Goal: Information Seeking & Learning: Learn about a topic

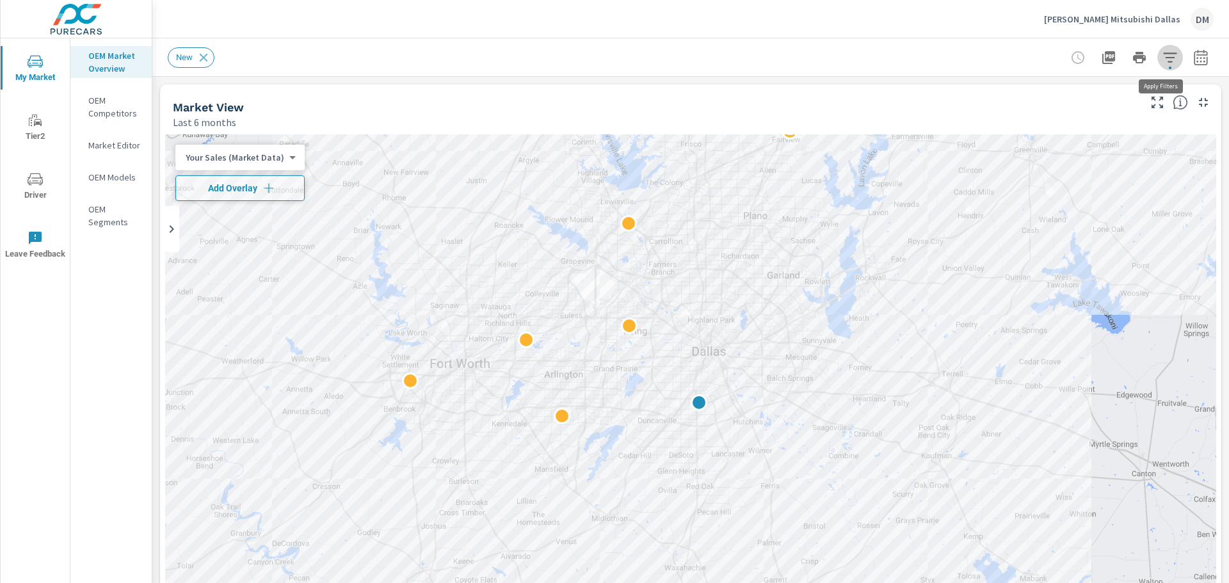
click at [1169, 53] on button "button" at bounding box center [1170, 58] width 26 height 26
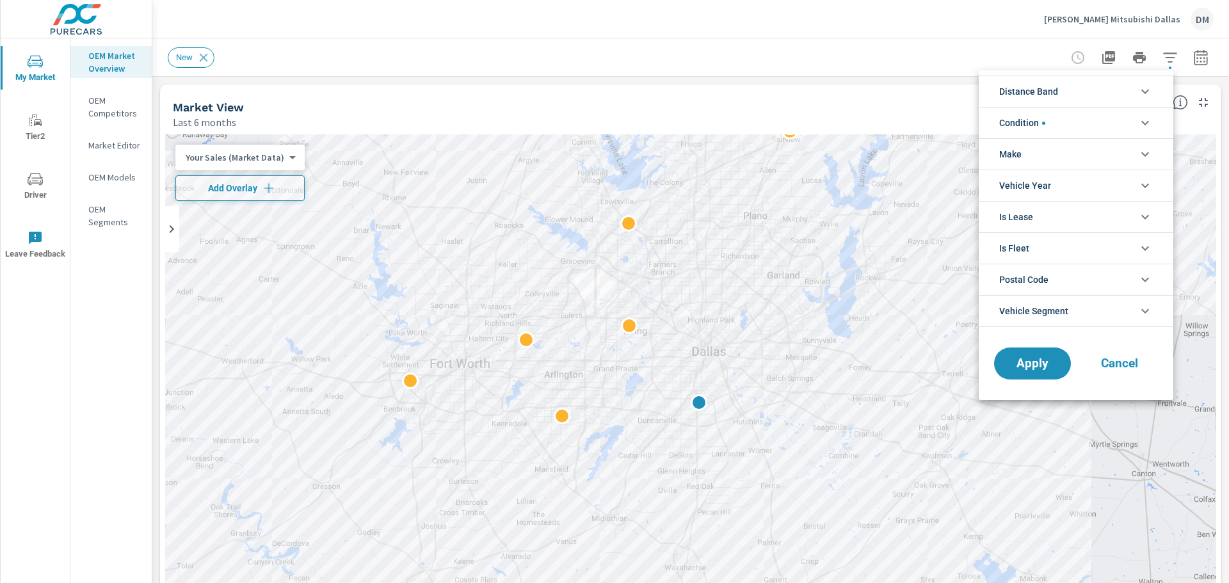
click at [1119, 122] on li "Condition" at bounding box center [1076, 122] width 195 height 31
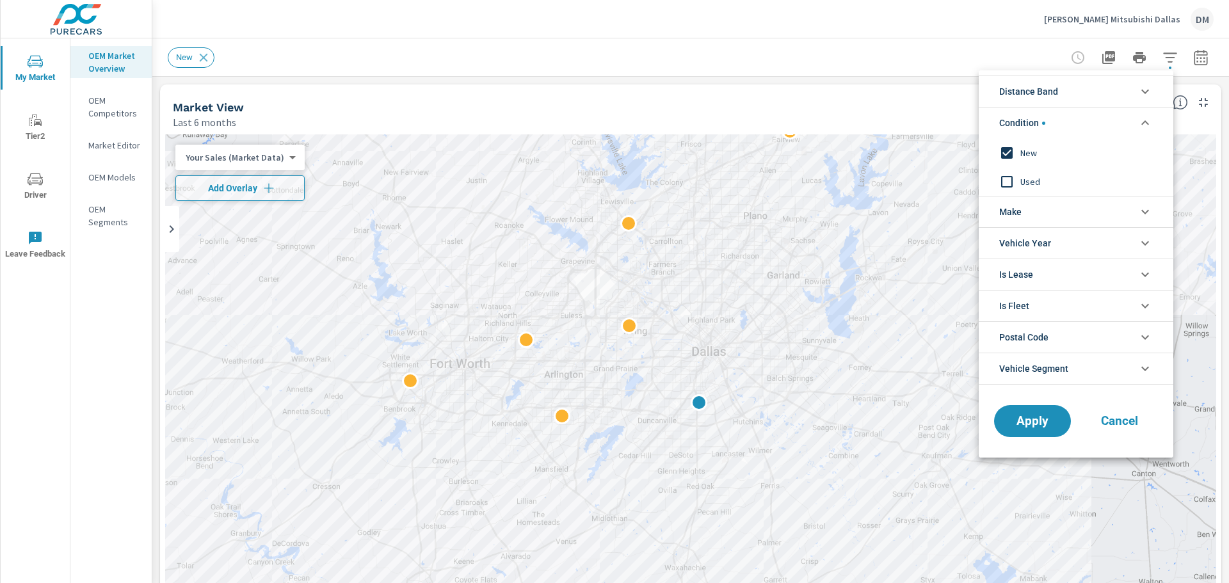
click at [1059, 216] on li "Make" at bounding box center [1076, 211] width 195 height 31
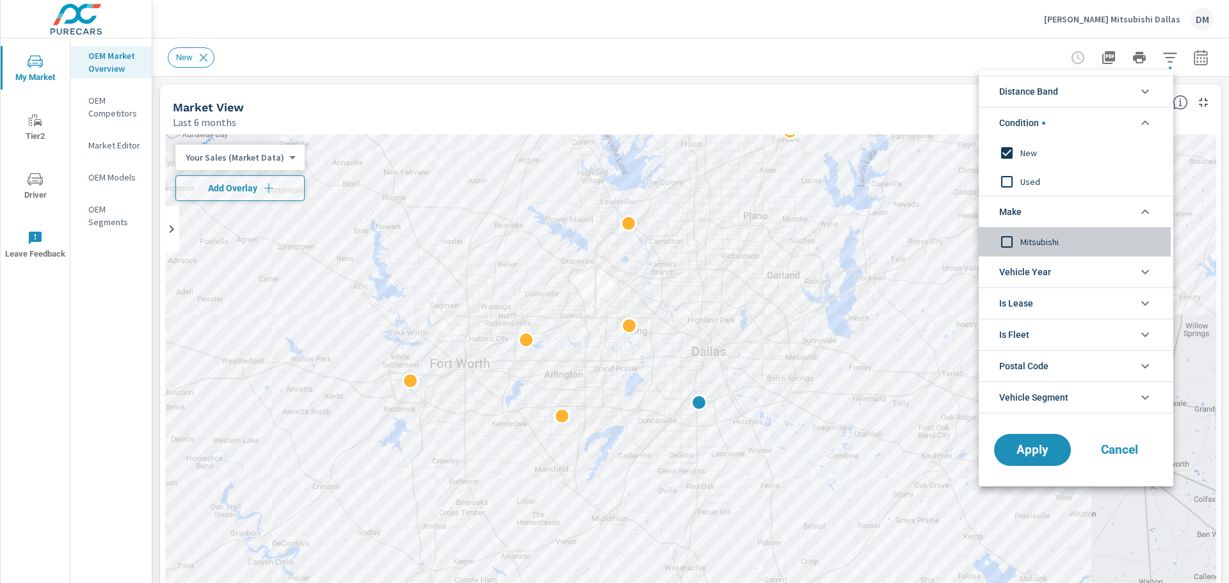
click at [1004, 240] on input "filter options" at bounding box center [1006, 242] width 27 height 27
click at [1073, 91] on li "Distance Band" at bounding box center [1076, 91] width 195 height 31
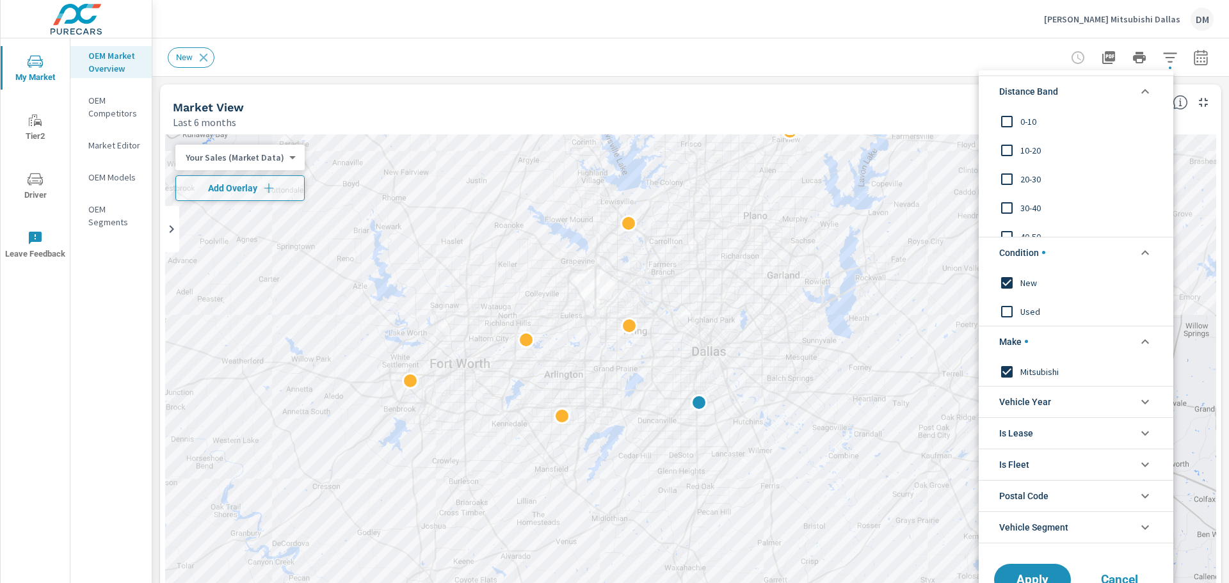
click at [1004, 120] on input "filter options" at bounding box center [1006, 121] width 27 height 27
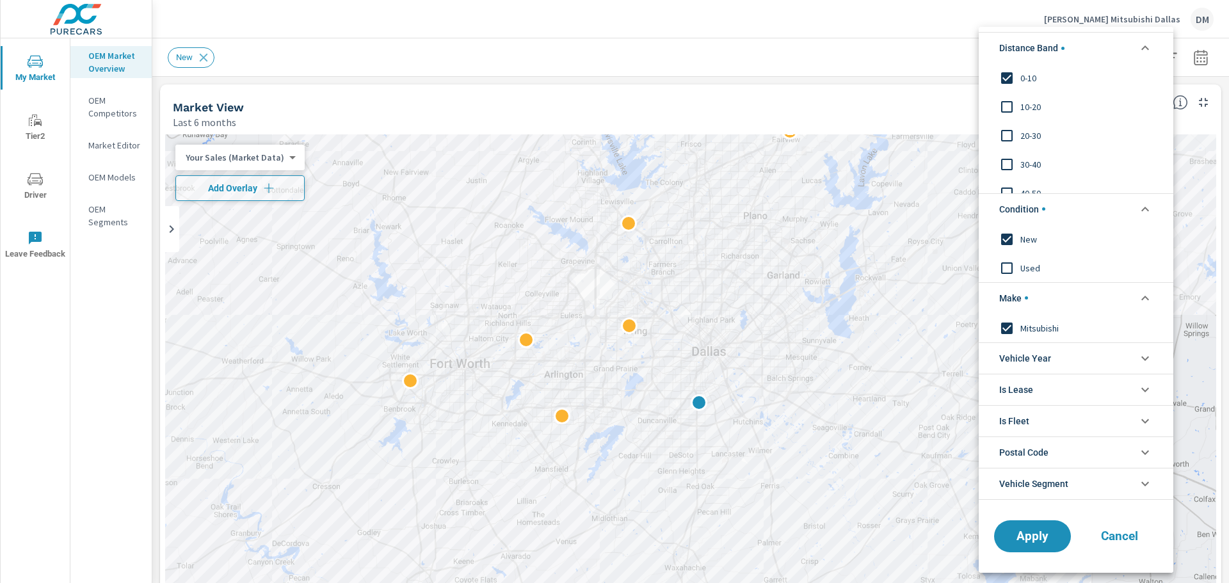
click at [1004, 106] on input "filter options" at bounding box center [1006, 106] width 27 height 27
click at [1004, 134] on input "filter options" at bounding box center [1006, 135] width 27 height 27
click at [252, 159] on div at bounding box center [614, 291] width 1229 height 583
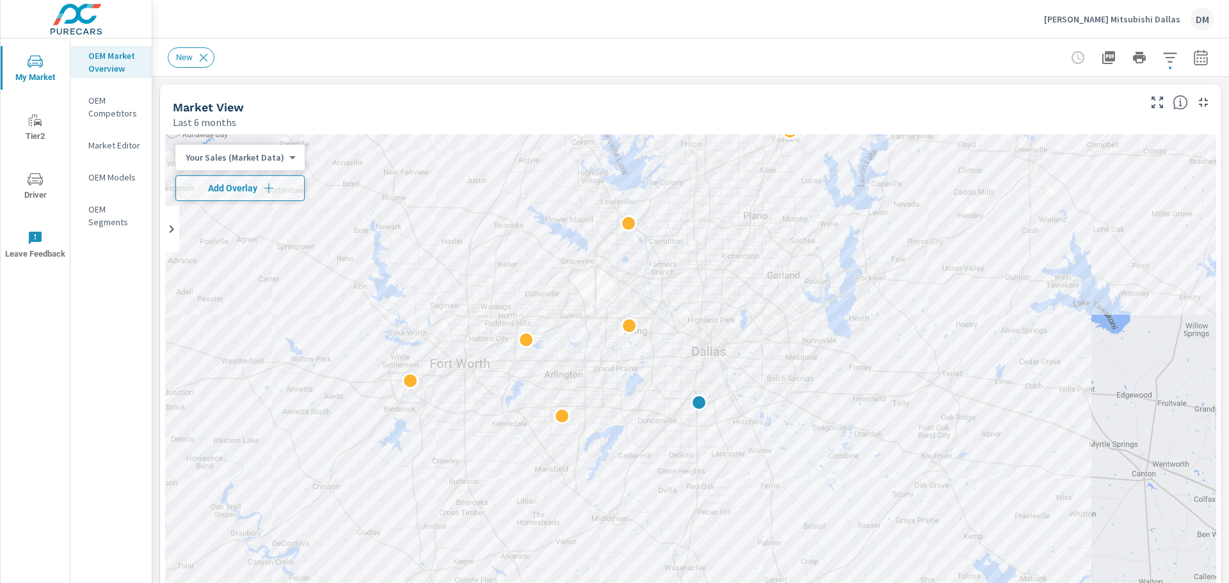
click at [275, 159] on body "My Market Tier2 Driver Leave Feedback OEM Market Overview OEM Competitors Marke…" at bounding box center [614, 291] width 1229 height 583
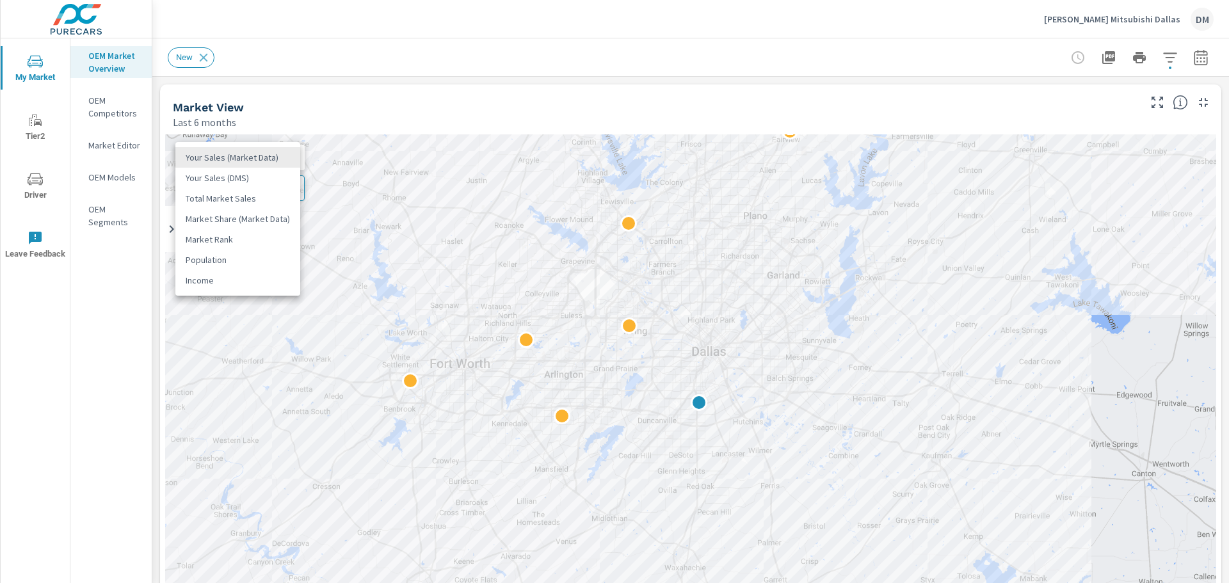
click at [256, 198] on li "Total Market Sales" at bounding box center [237, 198] width 125 height 20
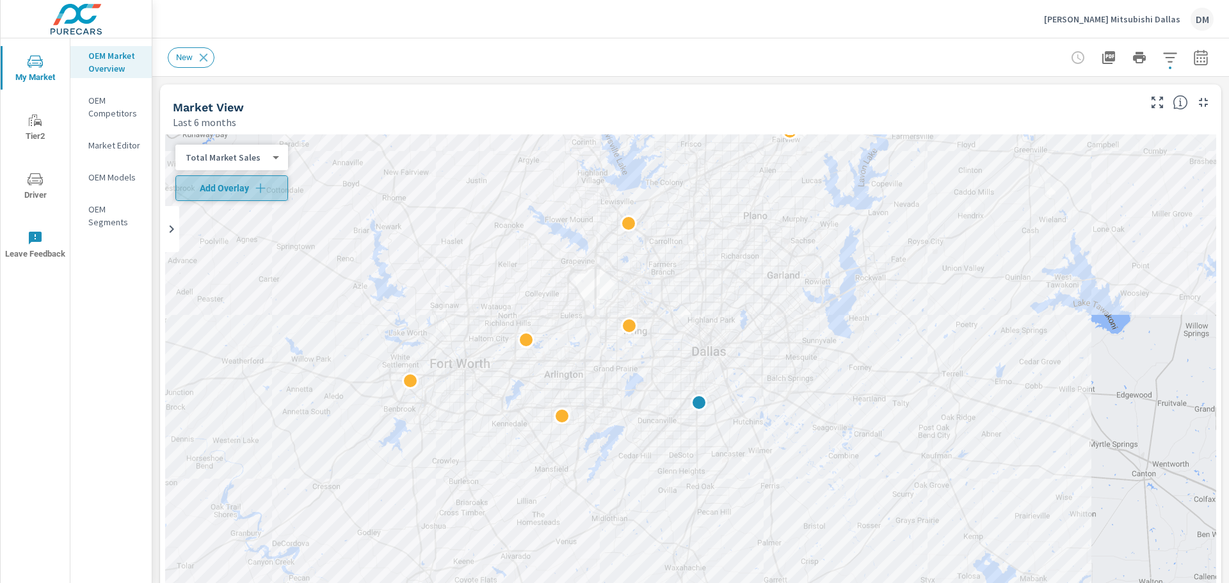
click at [256, 189] on icon "button" at bounding box center [260, 188] width 13 height 13
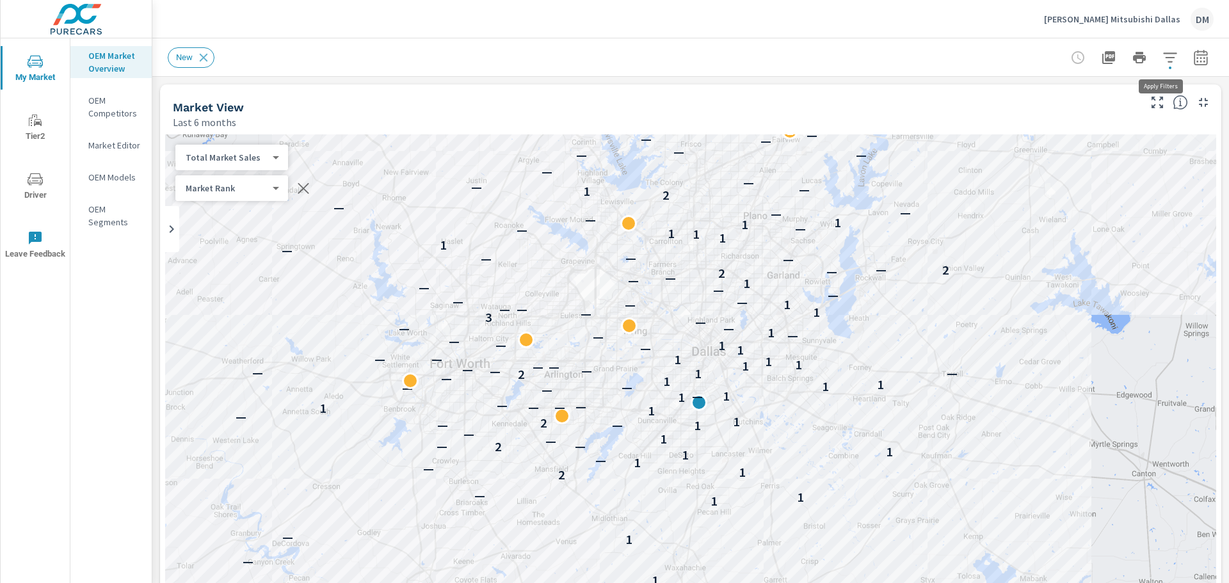
click at [1163, 61] on icon "button" at bounding box center [1169, 57] width 13 height 10
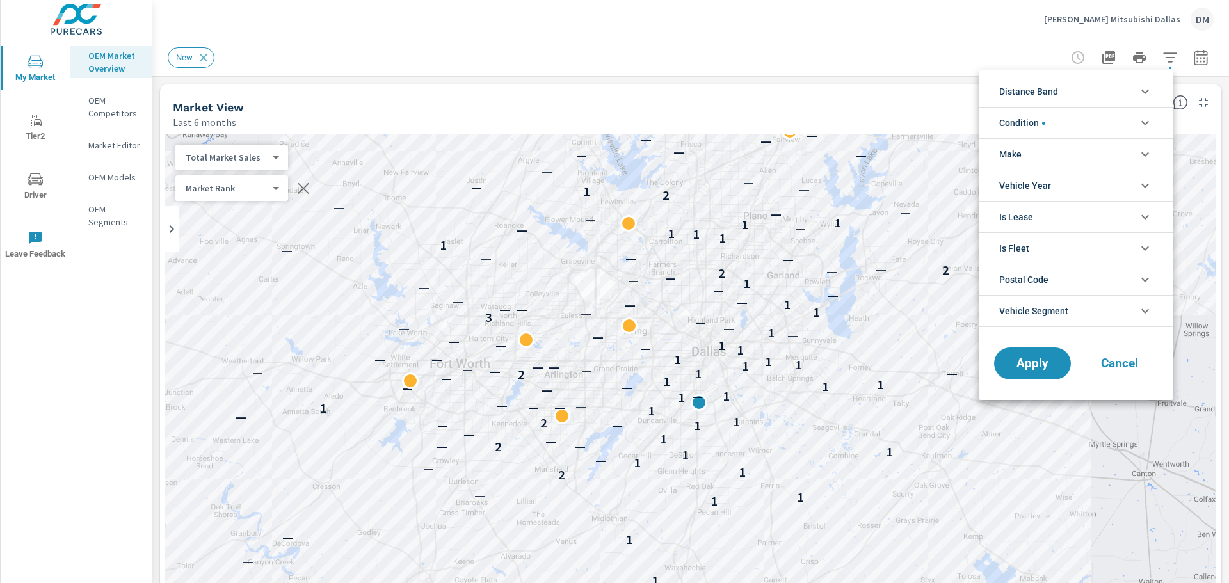
click at [1104, 93] on li "Distance Band" at bounding box center [1076, 91] width 195 height 31
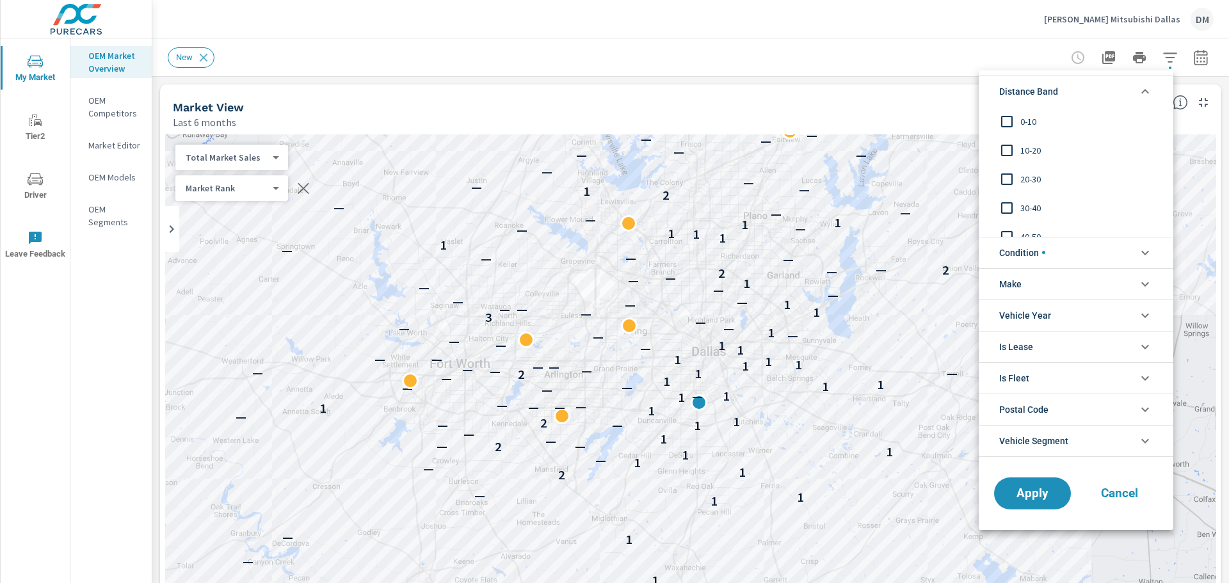
click at [1008, 118] on input "filter options" at bounding box center [1006, 121] width 27 height 27
click at [1007, 147] on input "filter options" at bounding box center [1006, 150] width 27 height 27
click at [1008, 179] on input "filter options" at bounding box center [1006, 179] width 27 height 27
click at [1009, 205] on input "filter options" at bounding box center [1006, 208] width 27 height 27
click at [1019, 499] on span "Apply" at bounding box center [1032, 493] width 52 height 12
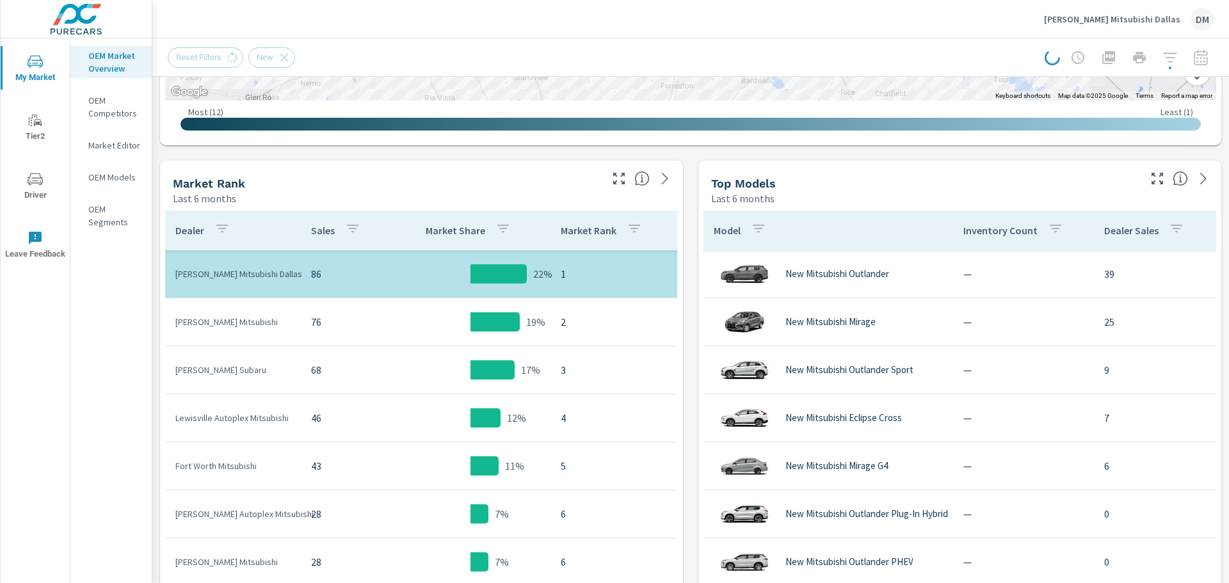
scroll to position [556, 0]
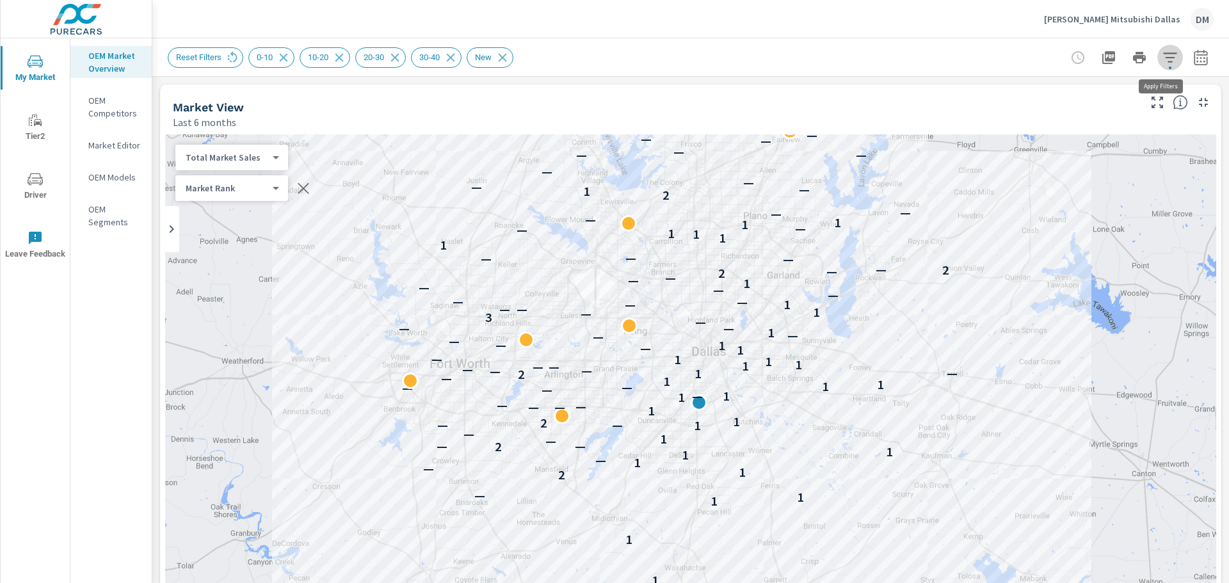
click at [1162, 60] on icon "button" at bounding box center [1169, 57] width 15 height 15
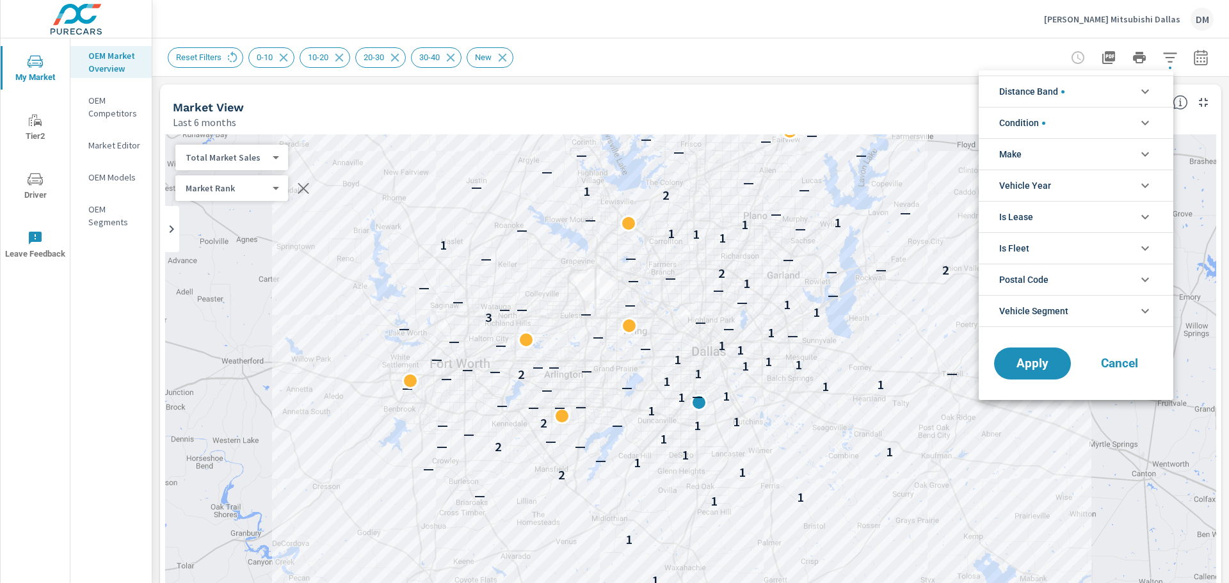
click at [1143, 92] on icon "filter options" at bounding box center [1145, 92] width 8 height 4
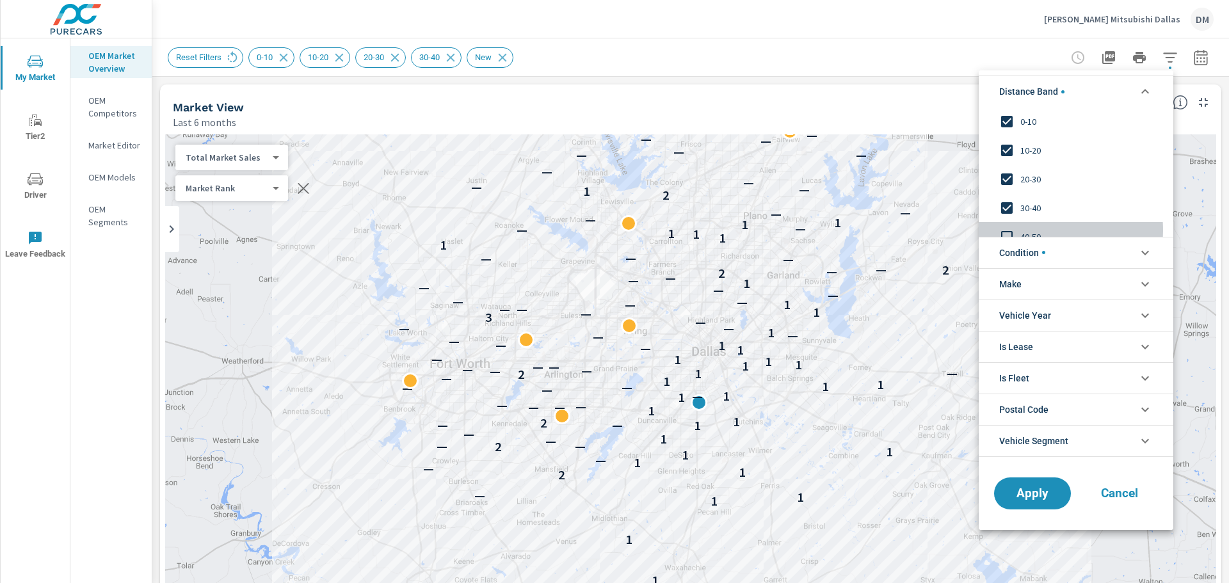
click at [1008, 231] on input "filter options" at bounding box center [1006, 236] width 27 height 27
click at [1121, 249] on li "Condition" at bounding box center [1076, 252] width 195 height 31
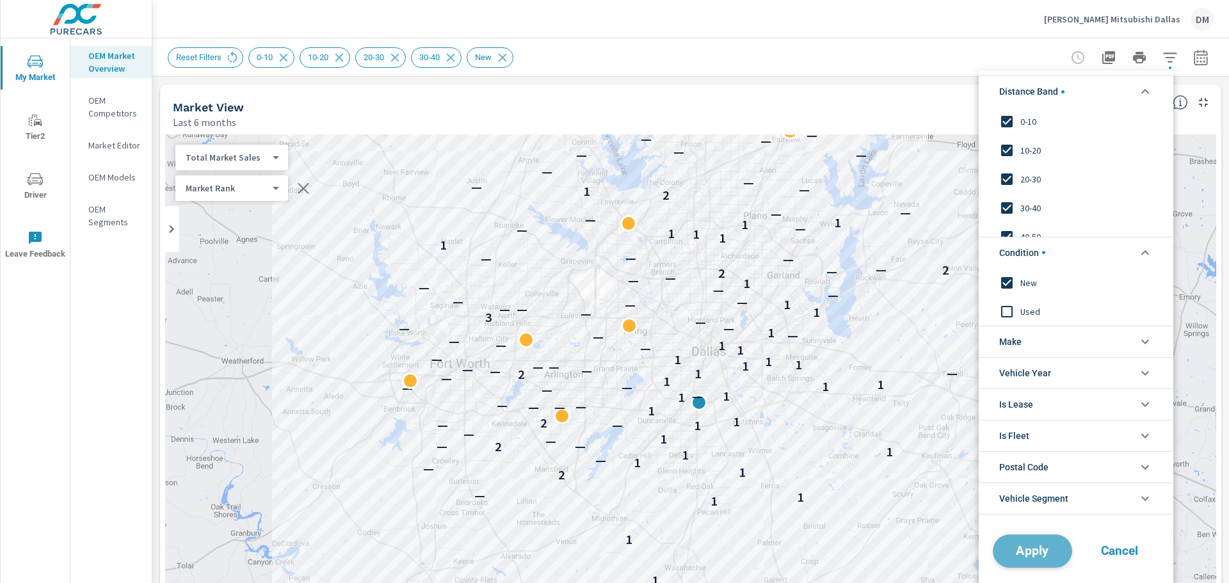
click at [1032, 548] on span "Apply" at bounding box center [1032, 551] width 52 height 12
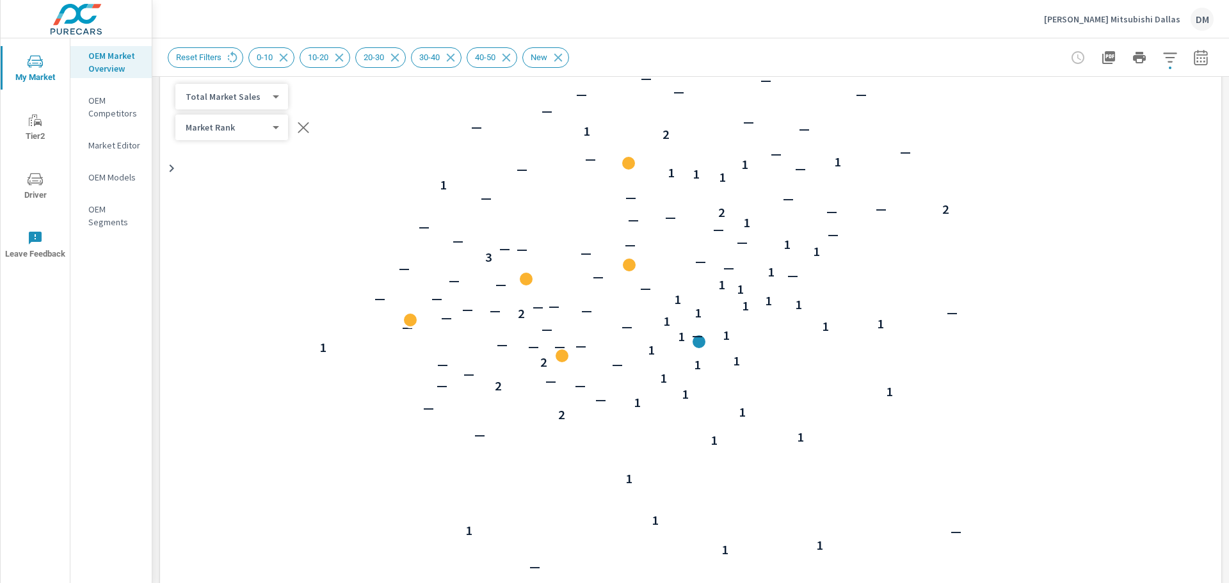
scroll to position [17, 0]
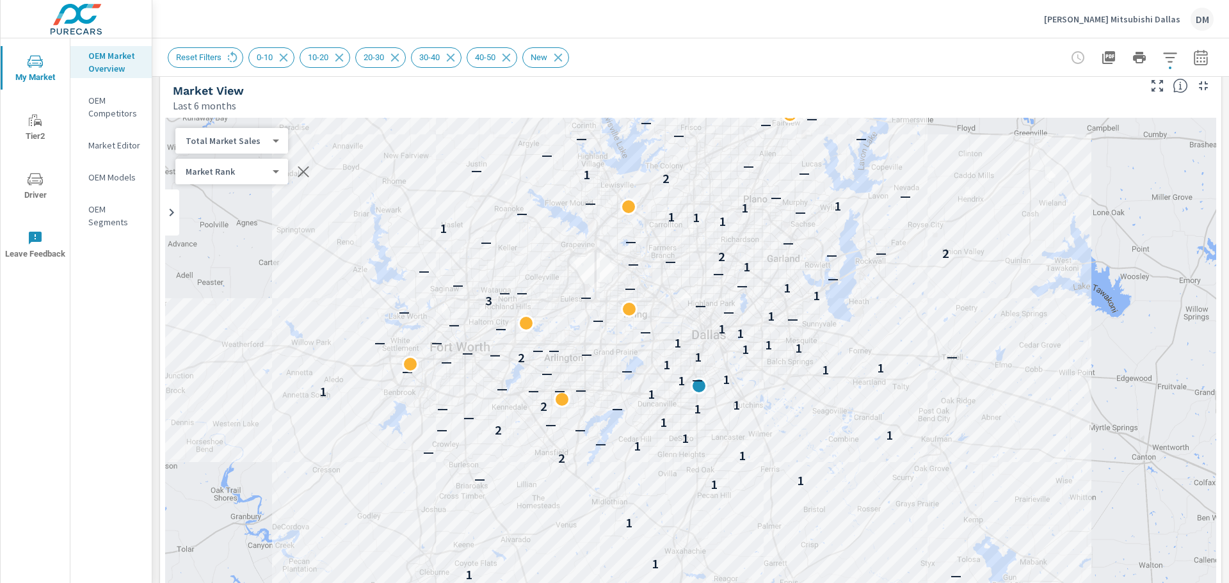
click at [1194, 56] on icon "button" at bounding box center [1200, 57] width 15 height 15
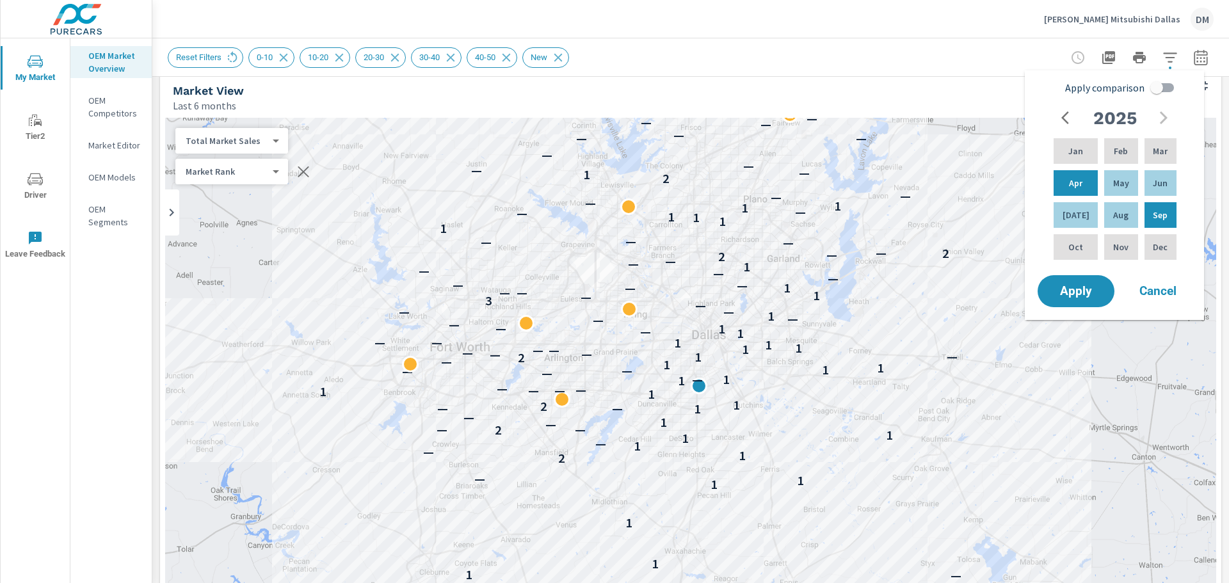
click at [1166, 90] on input "Apply comparison" at bounding box center [1156, 88] width 73 height 24
checkbox input "true"
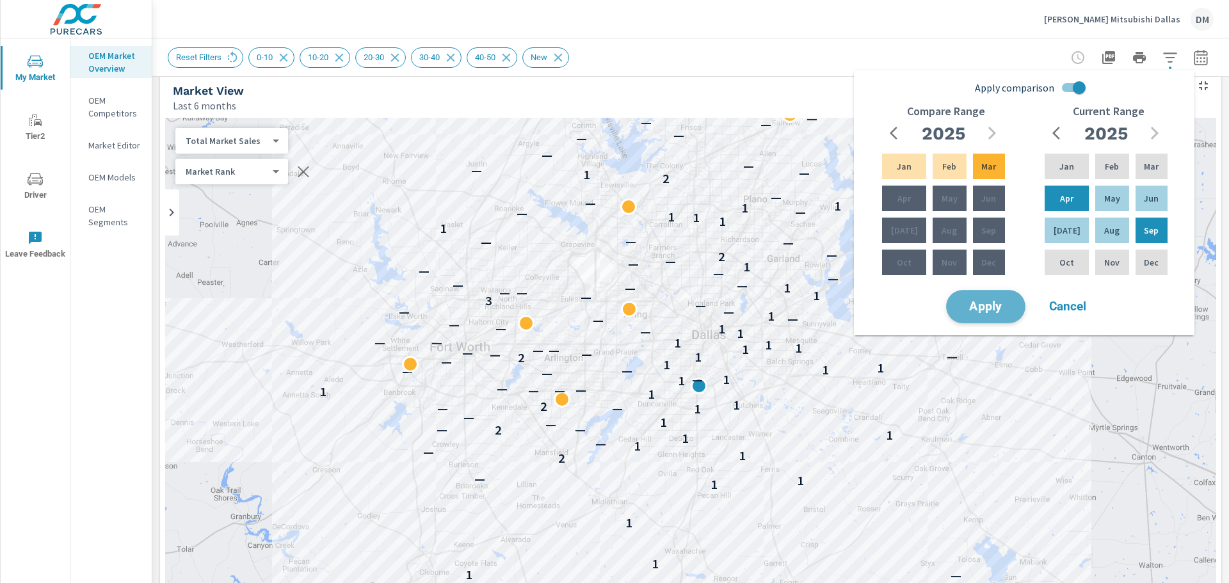
click at [1002, 301] on span "Apply" at bounding box center [986, 307] width 52 height 12
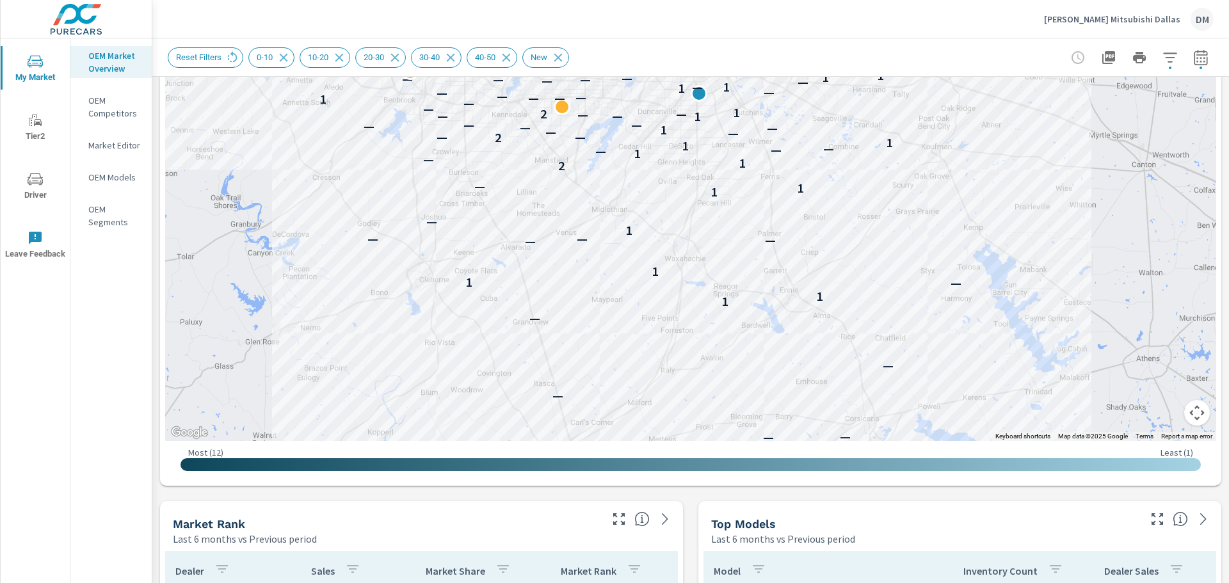
scroll to position [386, 0]
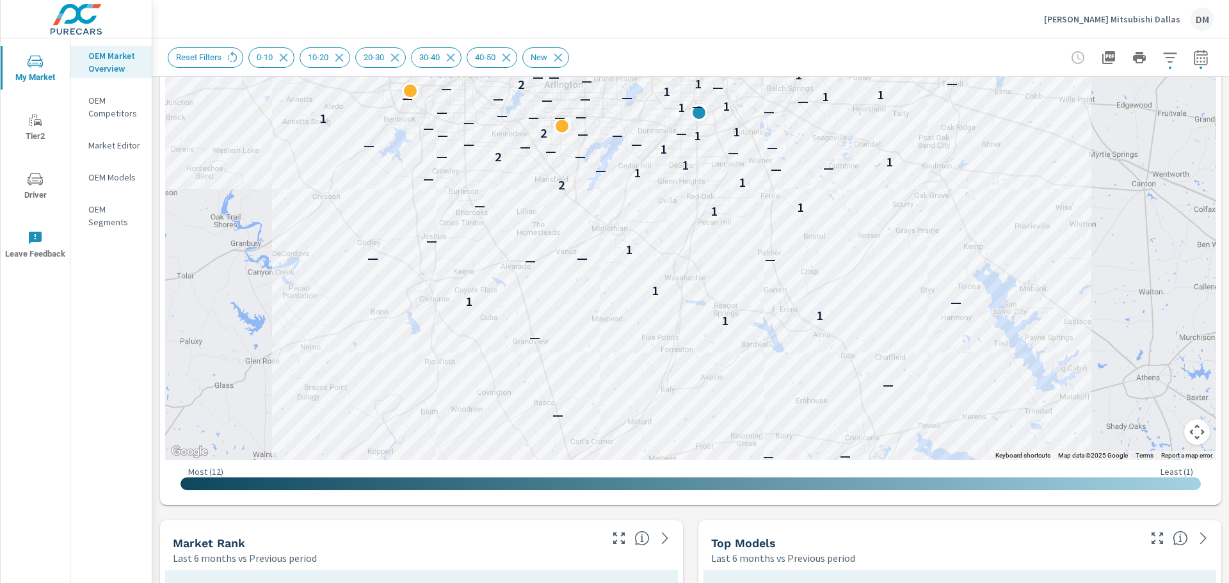
click at [1190, 71] on div "Reset Filters 0-10 10-20 [PHONE_NUMBER] 40-50 New" at bounding box center [691, 57] width 1046 height 38
click at [1196, 57] on icon "button" at bounding box center [1200, 59] width 8 height 5
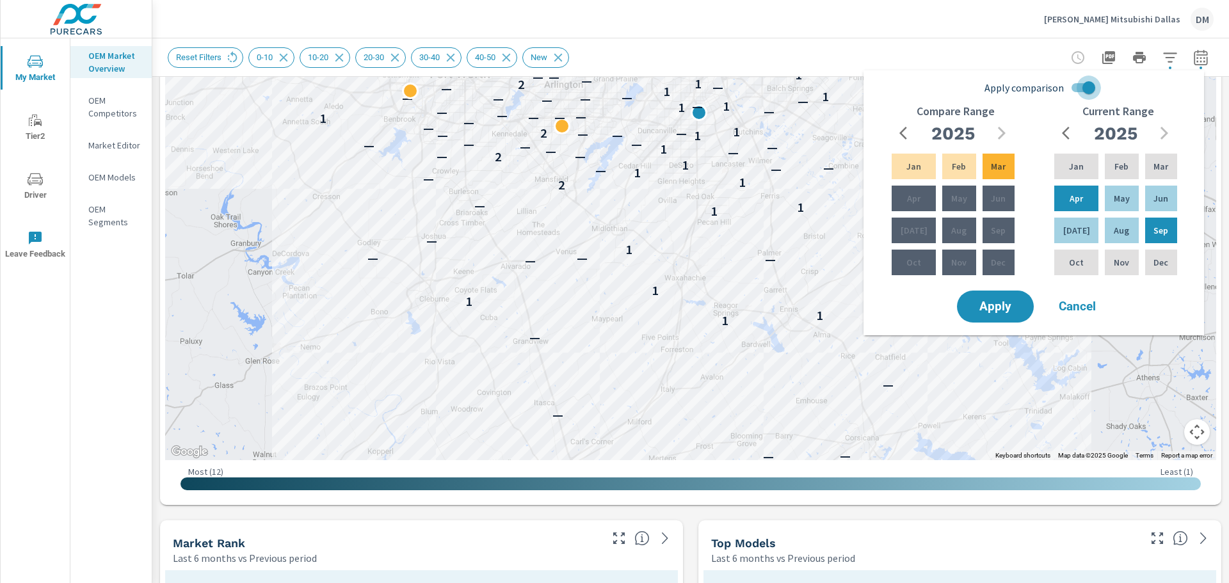
click at [1072, 87] on input "Apply comparison" at bounding box center [1088, 88] width 73 height 24
checkbox input "false"
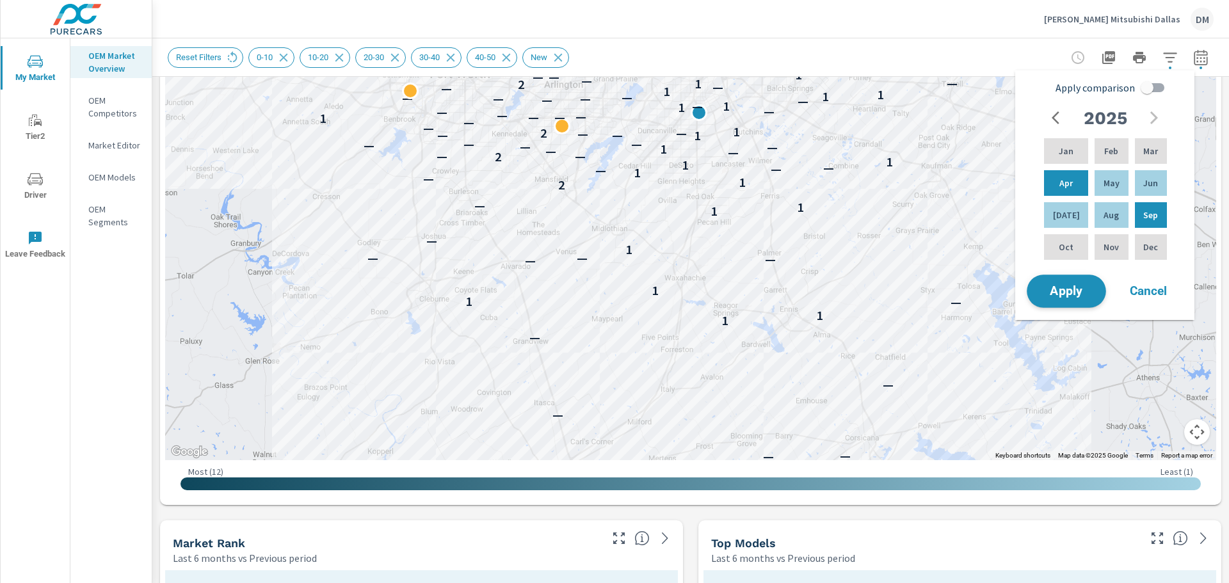
click at [1087, 298] on button "Apply" at bounding box center [1066, 291] width 79 height 33
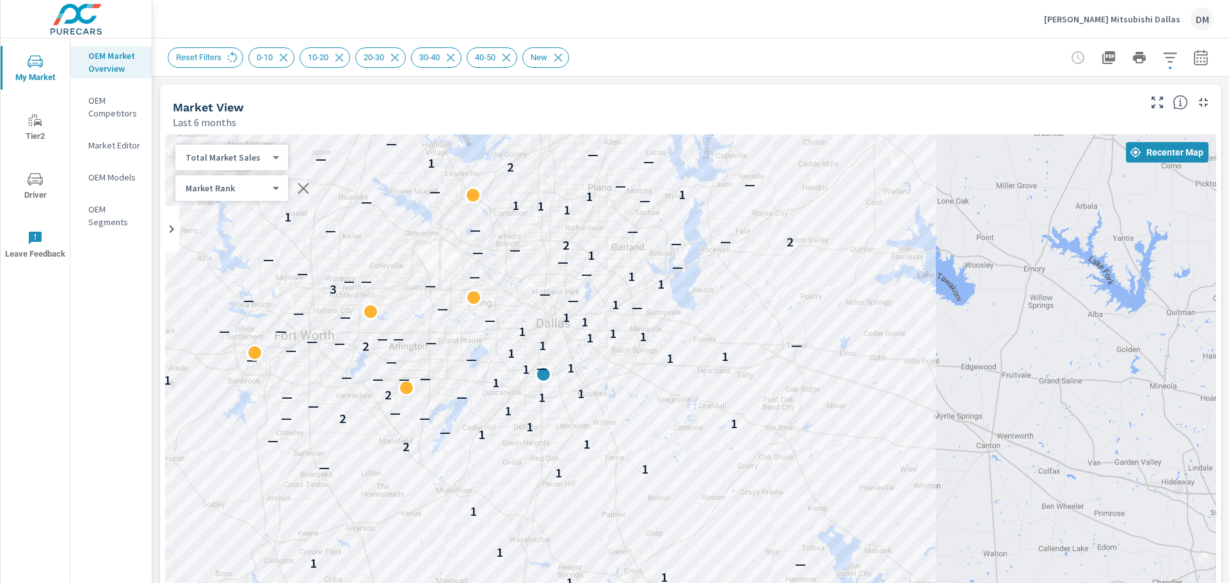
drag, startPoint x: 1043, startPoint y: 356, endPoint x: 886, endPoint y: 328, distance: 159.9
click at [886, 328] on div "— 1 — — 1 1 — 1 1 1 1 1 — 2 1 — 1 — 1 1 2 — — — 1 — 1 — — 2 1 1 1 — — — — 1 1 —…" at bounding box center [690, 394] width 1051 height 520
click at [1104, 57] on icon "button" at bounding box center [1108, 57] width 13 height 13
